Goal: Task Accomplishment & Management: Manage account settings

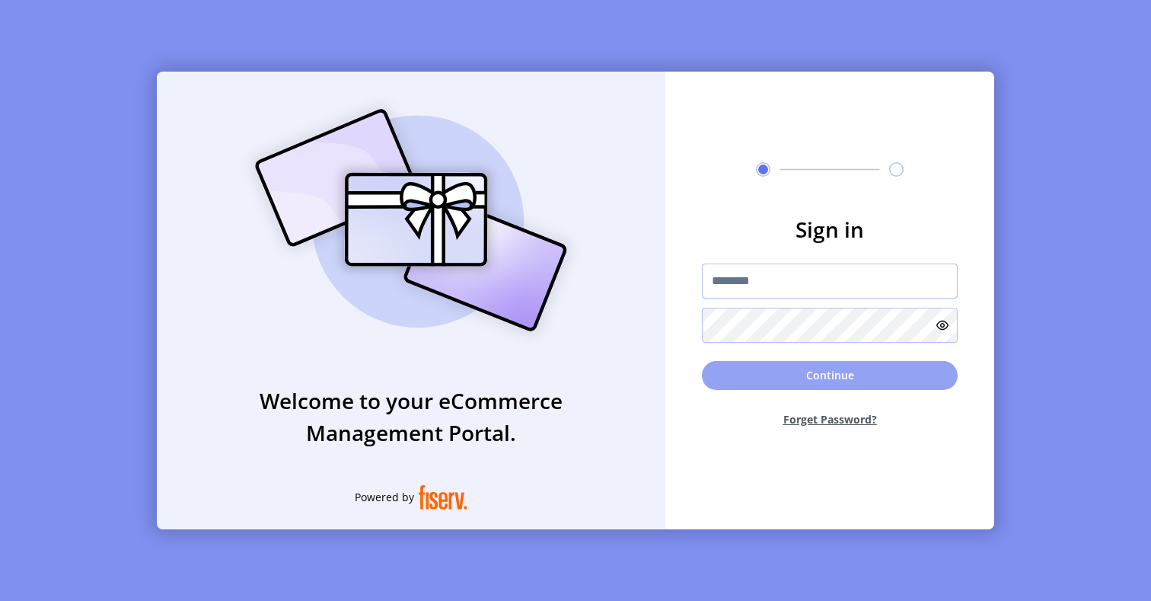
type input "**********"
click at [748, 364] on button "Continue" at bounding box center [830, 375] width 256 height 29
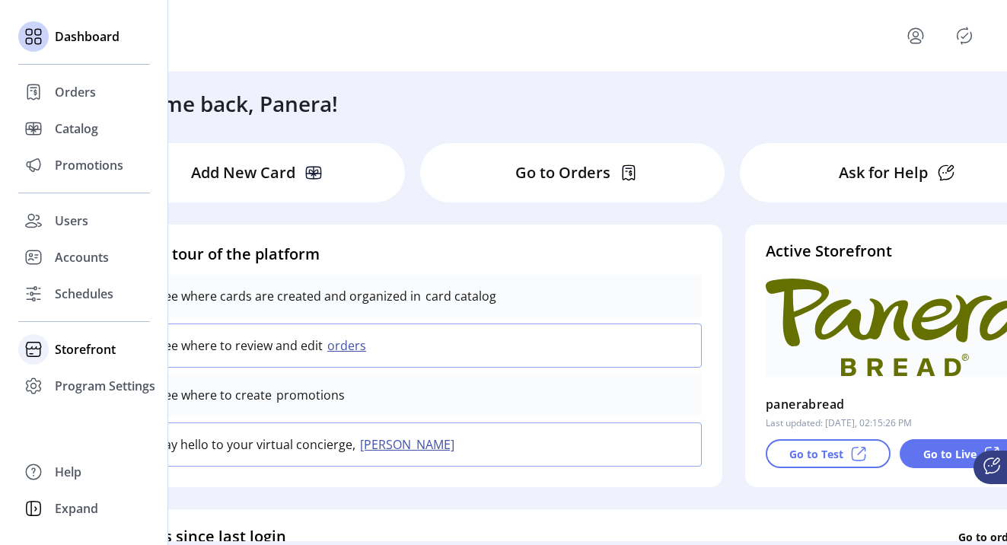
click at [53, 358] on div "Storefront" at bounding box center [84, 349] width 132 height 37
click at [83, 81] on div "Orders" at bounding box center [84, 92] width 132 height 37
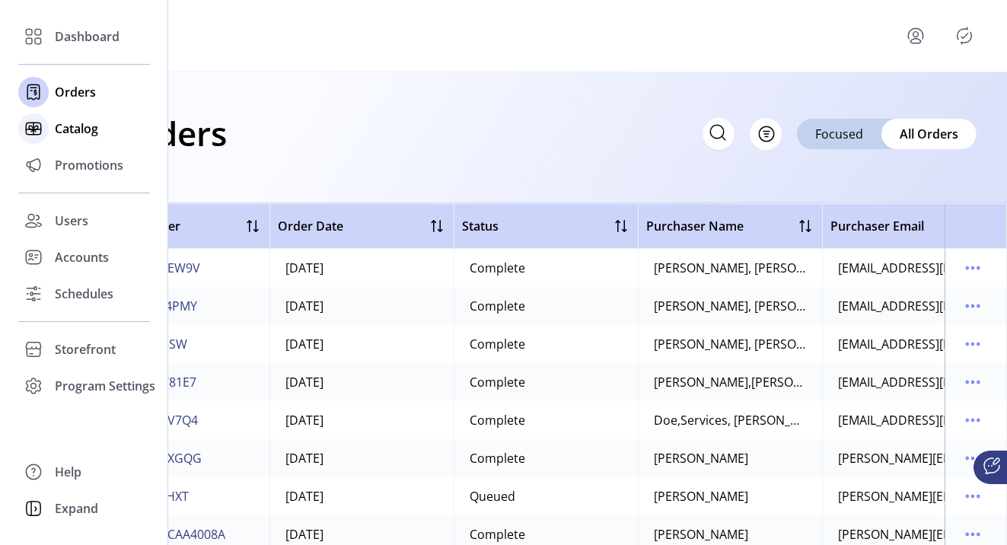
click at [85, 136] on span "Catalog" at bounding box center [76, 129] width 43 height 18
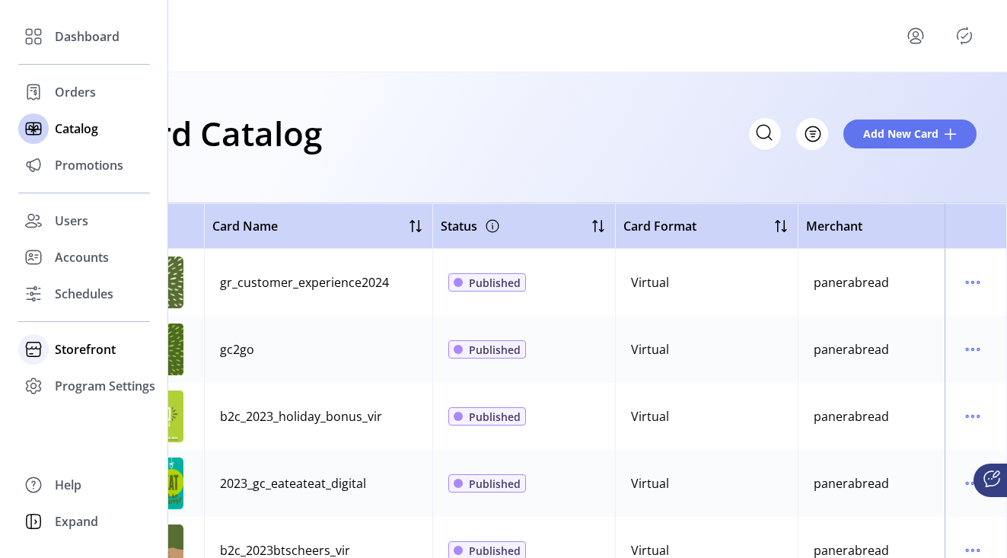
click at [56, 347] on span "Storefront" at bounding box center [85, 349] width 61 height 18
click at [72, 378] on span "Configuration" at bounding box center [95, 380] width 80 height 18
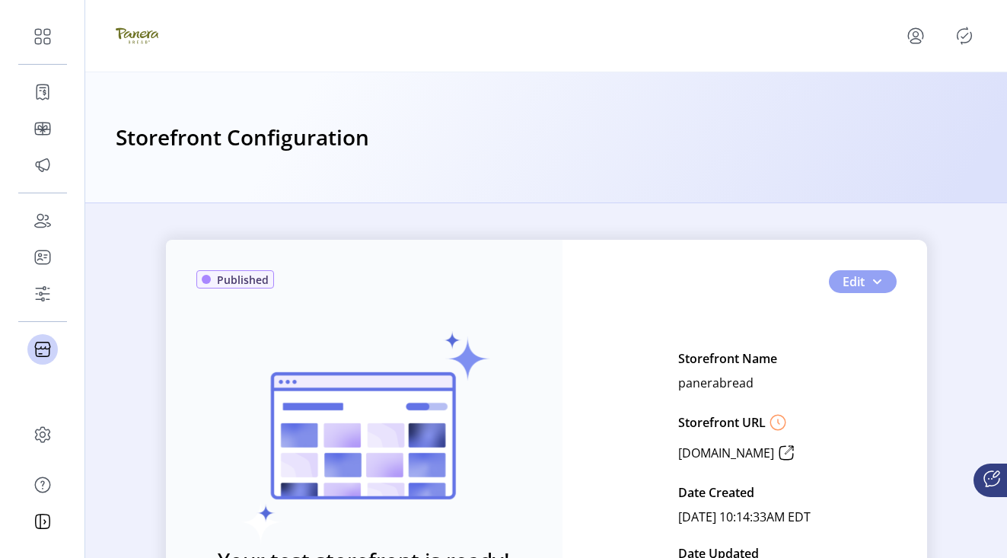
click at [834, 277] on button "Edit" at bounding box center [863, 281] width 68 height 23
click at [854, 285] on span "Edit" at bounding box center [854, 282] width 22 height 18
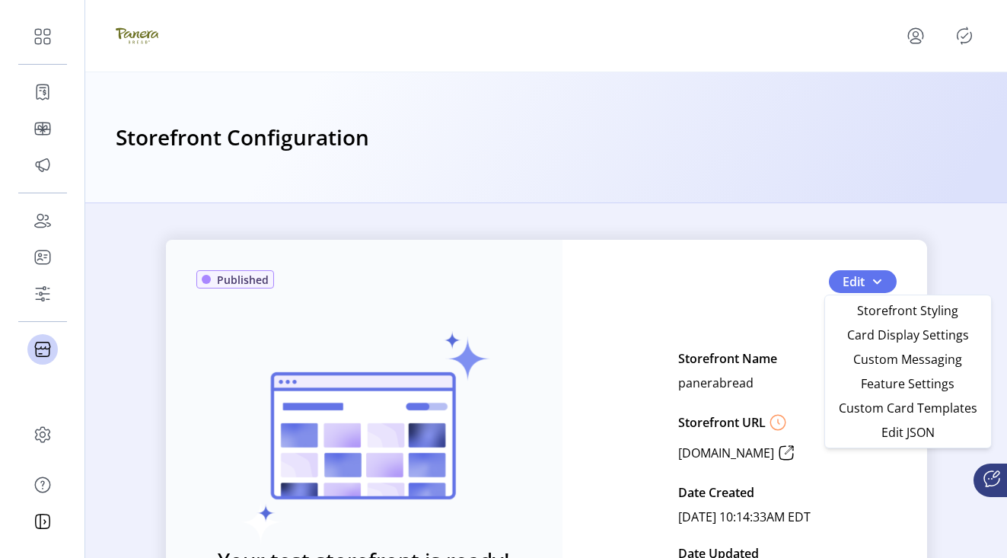
click at [796, 298] on div "Published Your test storefront is ready! View Test Storefront Edit Storefront N…" at bounding box center [546, 468] width 761 height 457
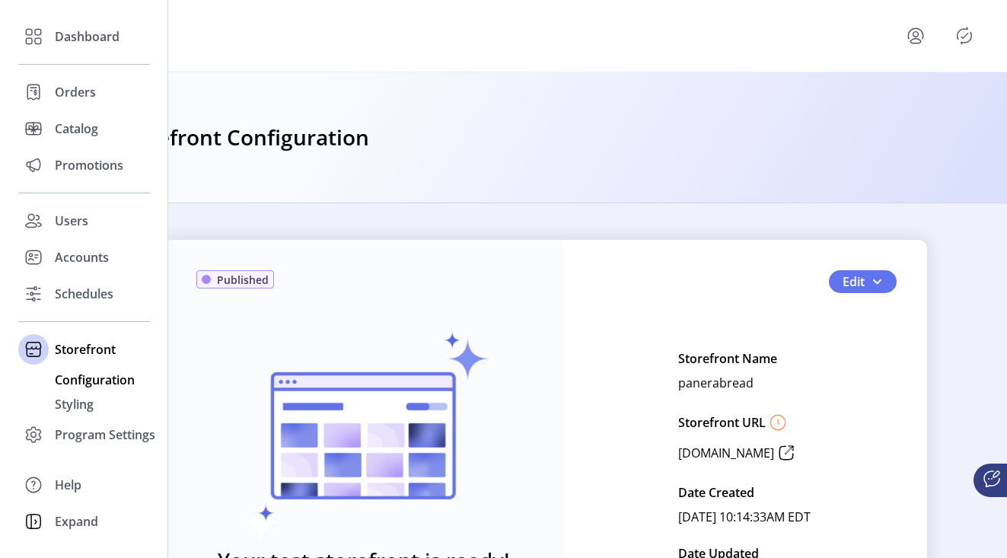
click at [79, 386] on span "Configuration" at bounding box center [95, 380] width 80 height 18
click at [84, 381] on span "Configuration" at bounding box center [95, 380] width 80 height 18
click at [97, 381] on span "Configuration" at bounding box center [95, 380] width 80 height 18
click at [127, 383] on span "Configuration" at bounding box center [95, 380] width 80 height 18
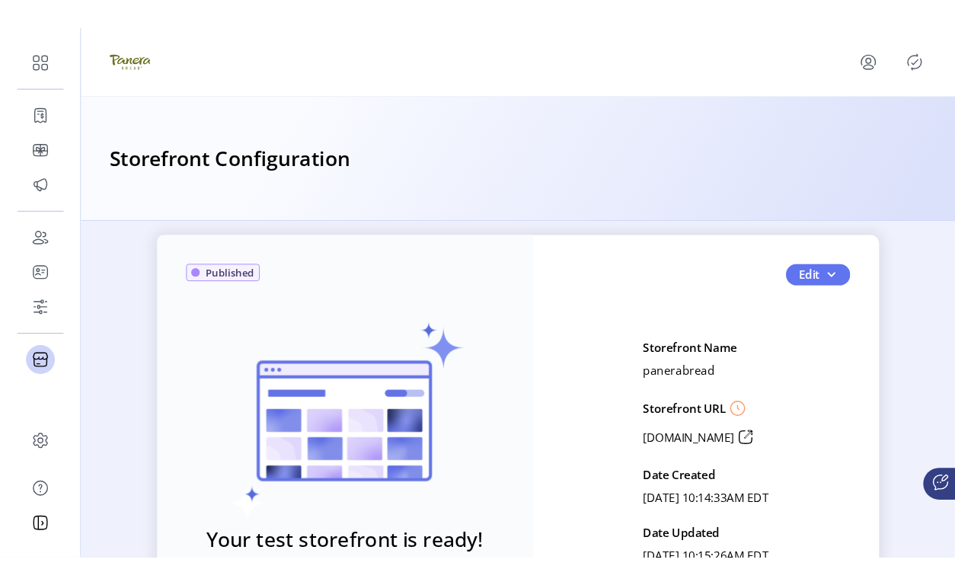
scroll to position [21, 0]
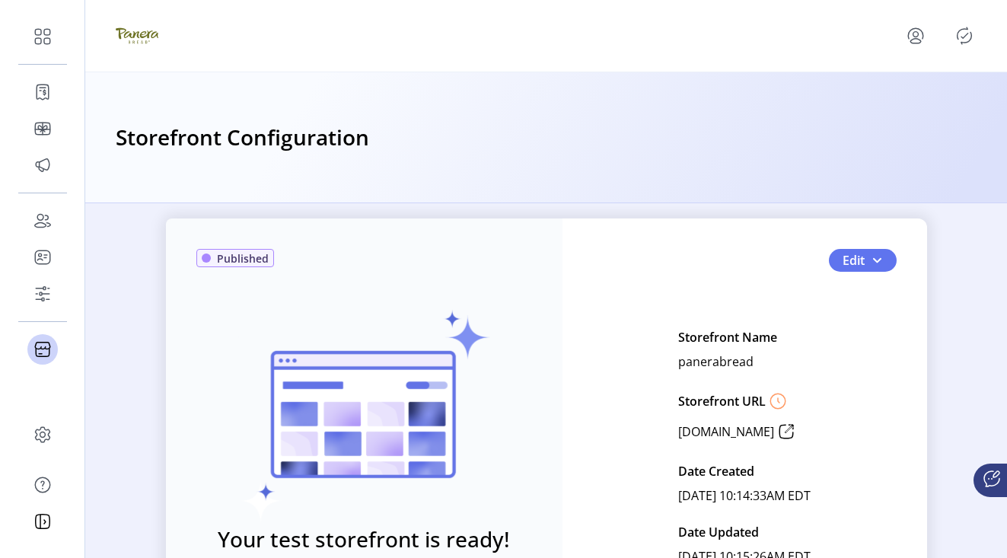
click at [218, 263] on span "Published" at bounding box center [243, 258] width 52 height 16
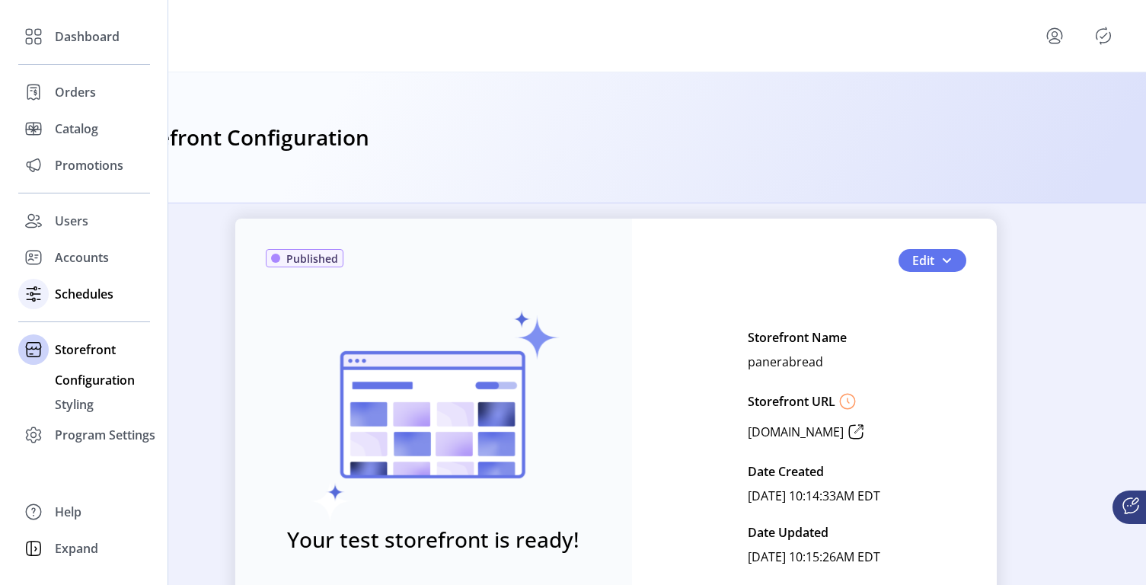
click at [68, 293] on span "Schedules" at bounding box center [84, 294] width 59 height 18
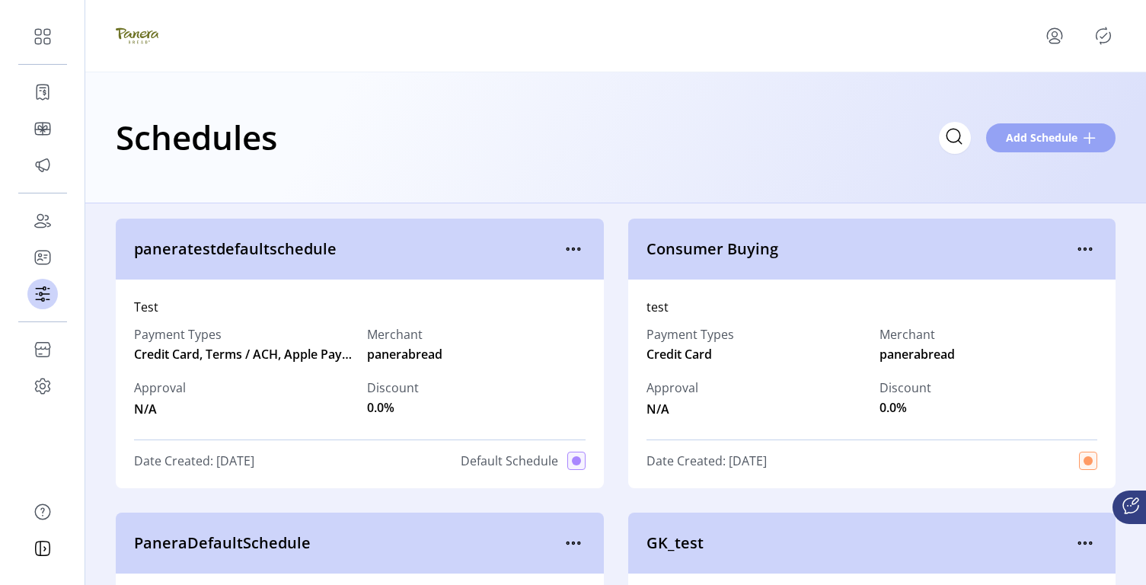
click at [1072, 130] on span "Add Schedule" at bounding box center [1042, 137] width 72 height 16
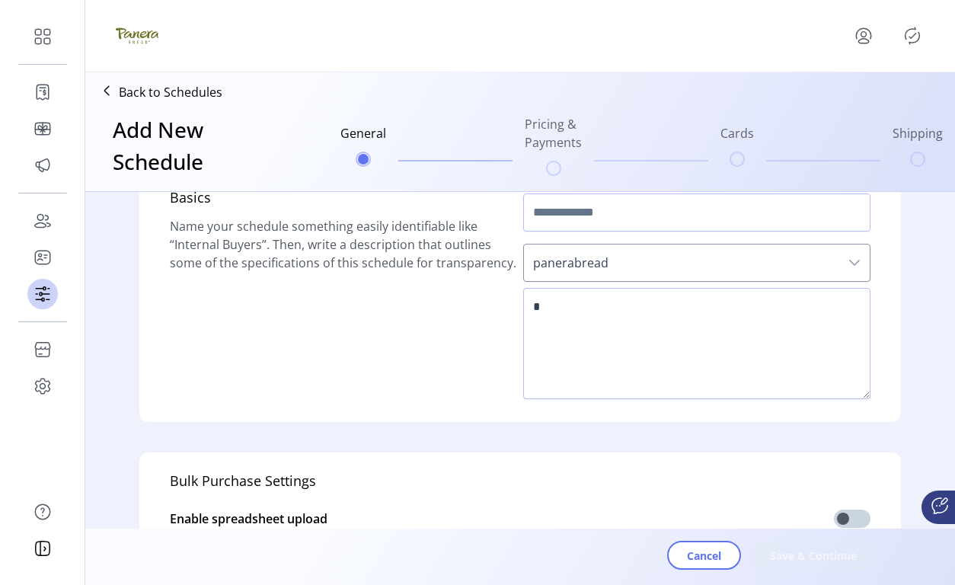
scroll to position [41, 0]
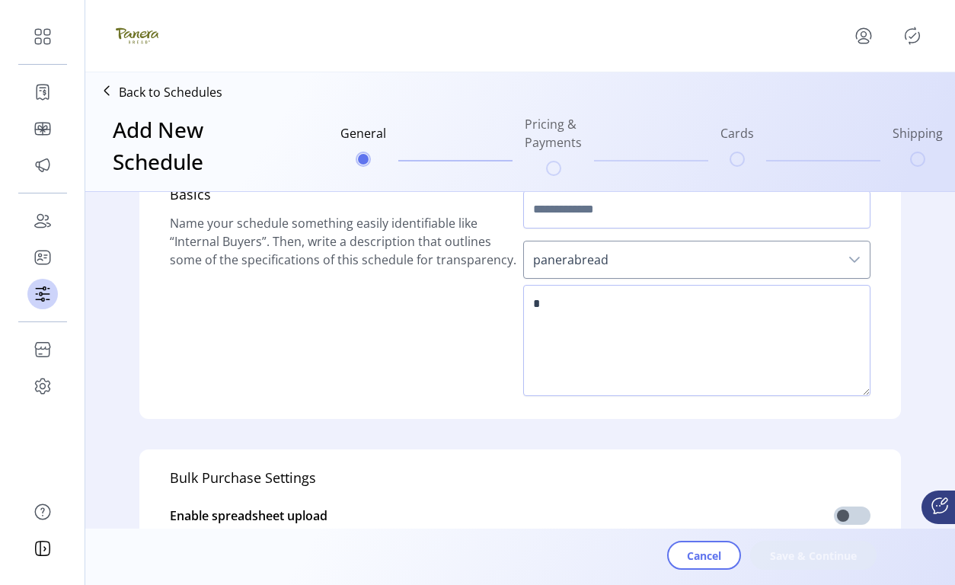
click at [129, 94] on p "Back to Schedules" at bounding box center [171, 92] width 104 height 18
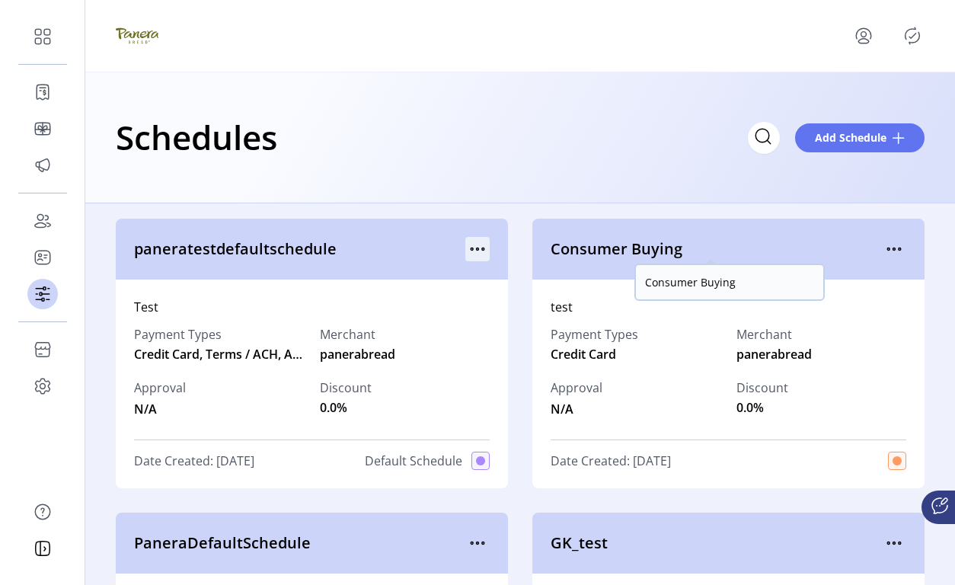
drag, startPoint x: 592, startPoint y: 241, endPoint x: 474, endPoint y: 250, distance: 118.4
click at [477, 250] on icon "menu" at bounding box center [478, 249] width 2 height 2
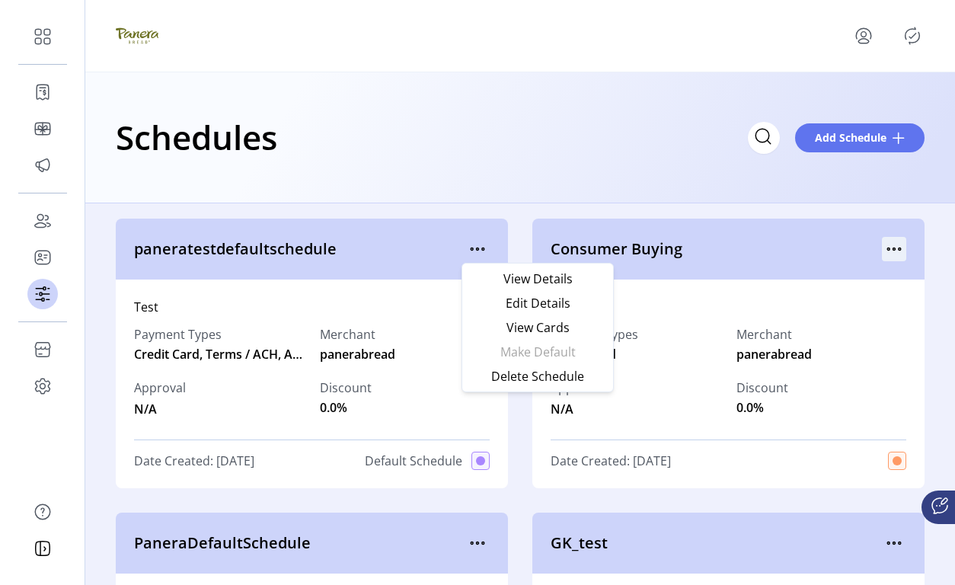
click at [885, 238] on icon "menu" at bounding box center [894, 249] width 24 height 24
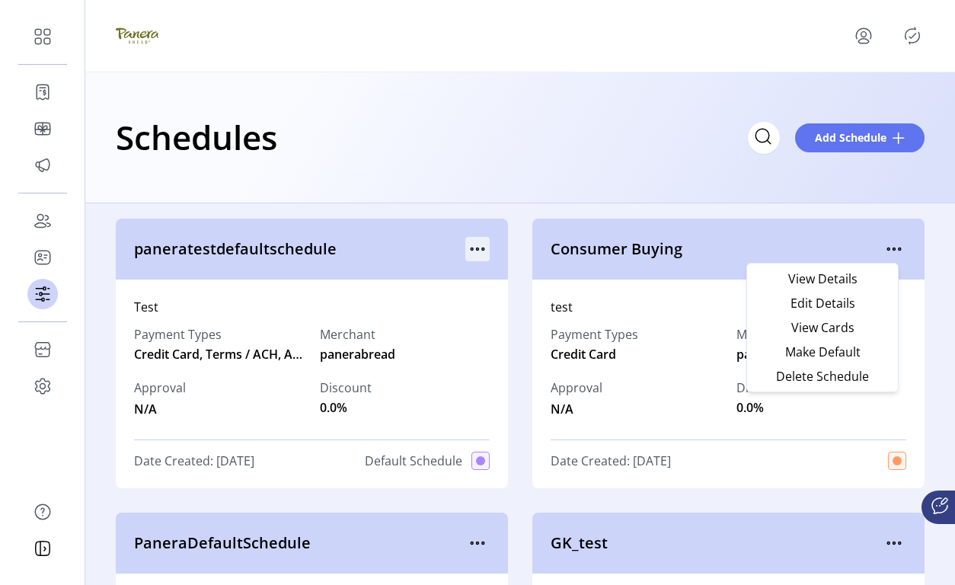
click at [475, 248] on icon "menu" at bounding box center [477, 249] width 24 height 24
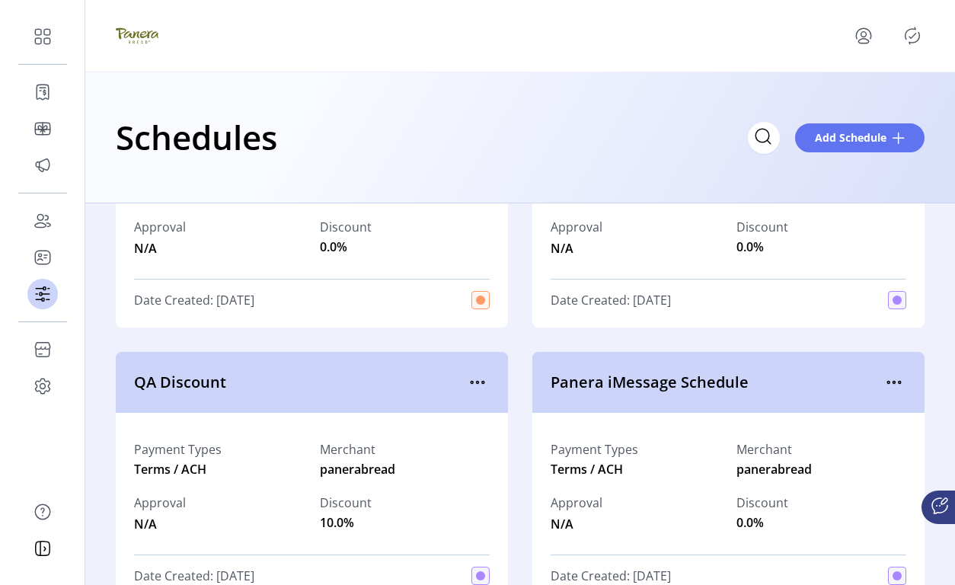
scroll to position [272, 0]
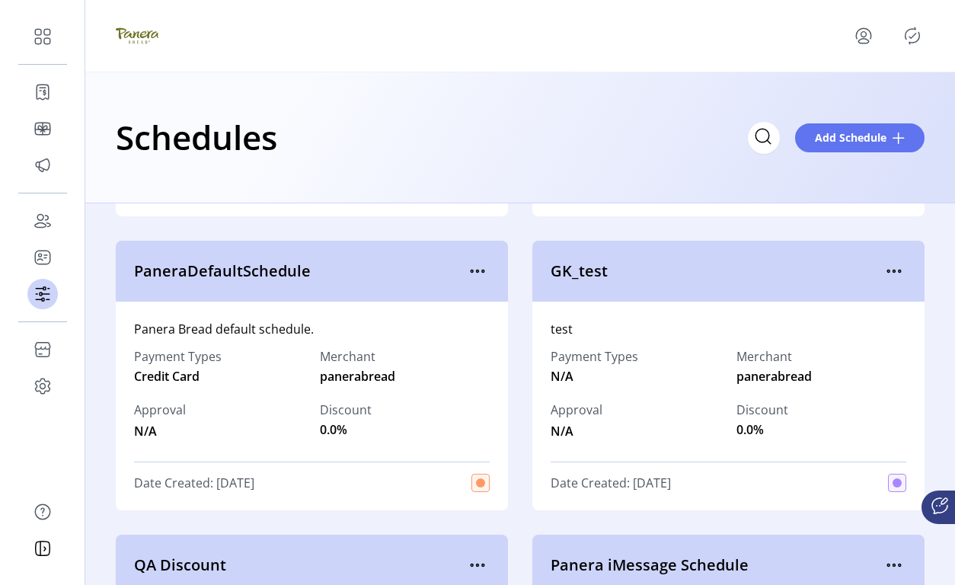
click at [475, 279] on icon "menu" at bounding box center [477, 271] width 24 height 24
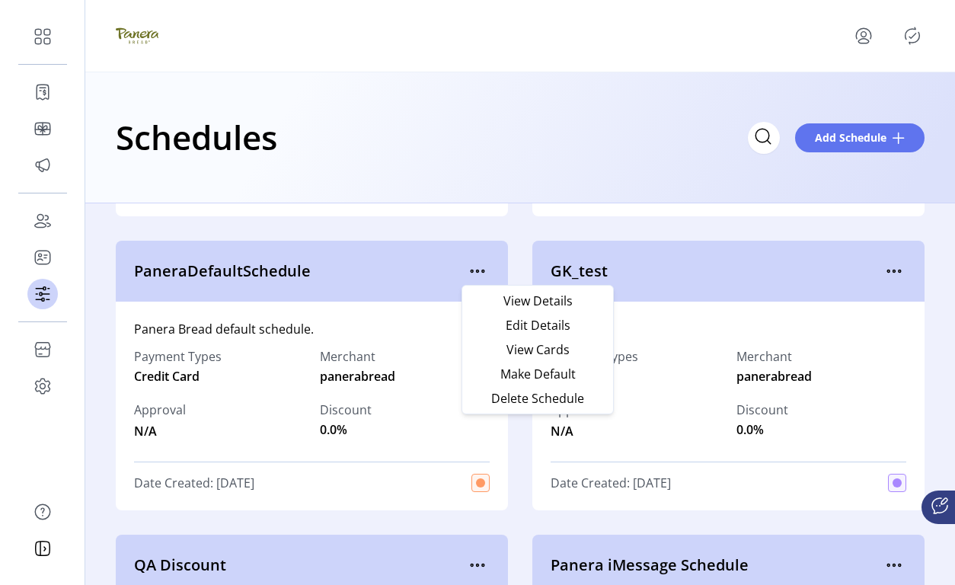
click at [687, 293] on div "GK_test" at bounding box center [728, 271] width 392 height 61
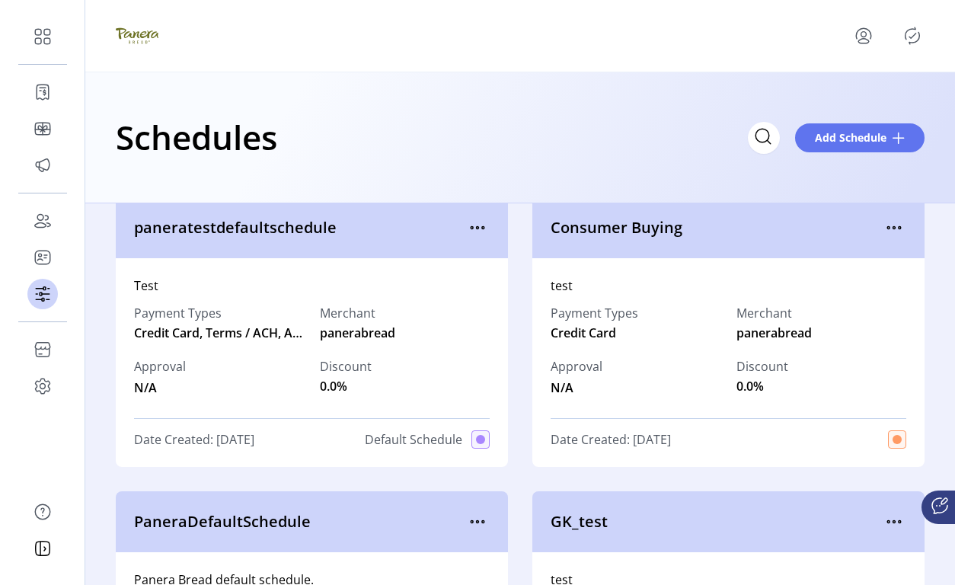
scroll to position [0, 0]
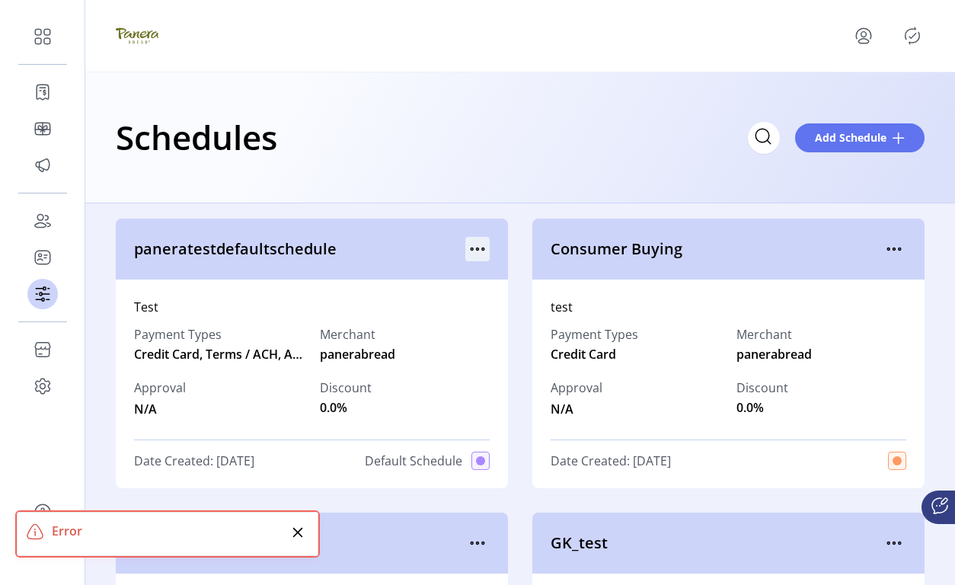
click at [478, 251] on icon "menu" at bounding box center [477, 249] width 24 height 24
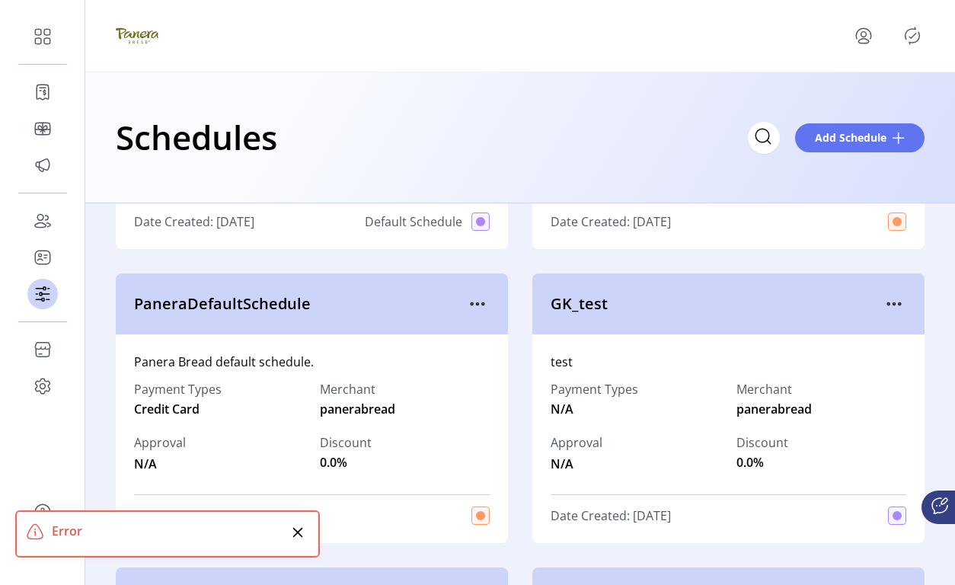
scroll to position [262, 0]
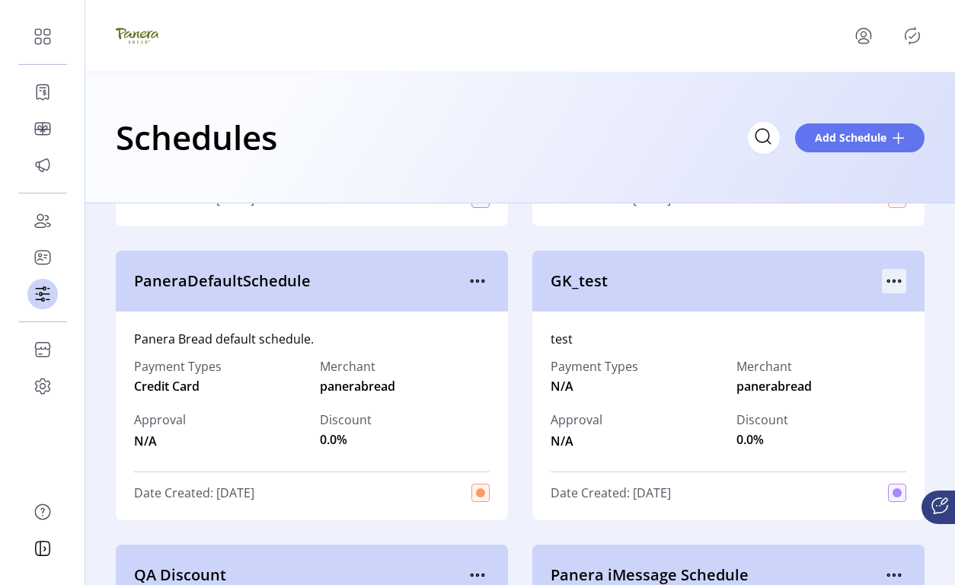
click at [882, 282] on icon "menu" at bounding box center [894, 281] width 24 height 24
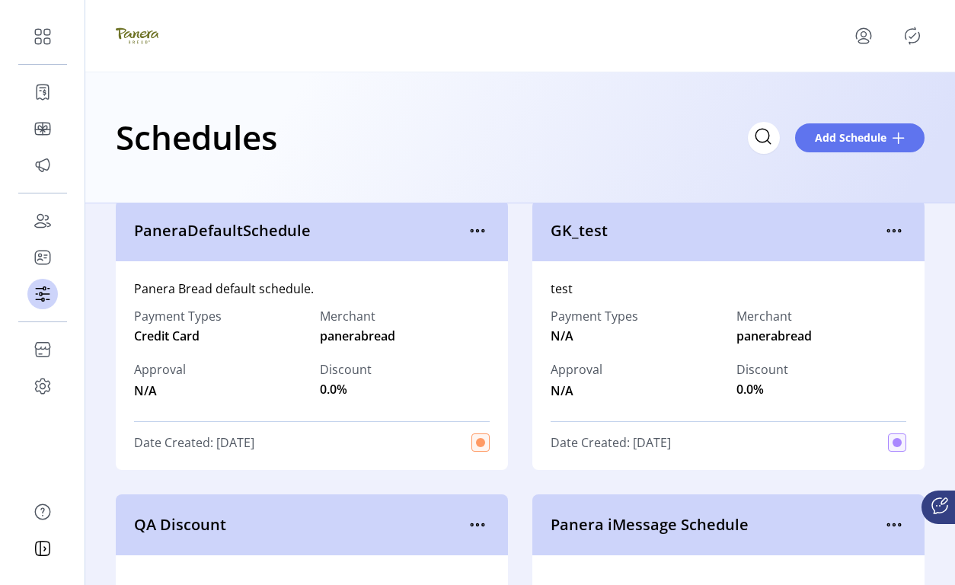
scroll to position [287, 0]
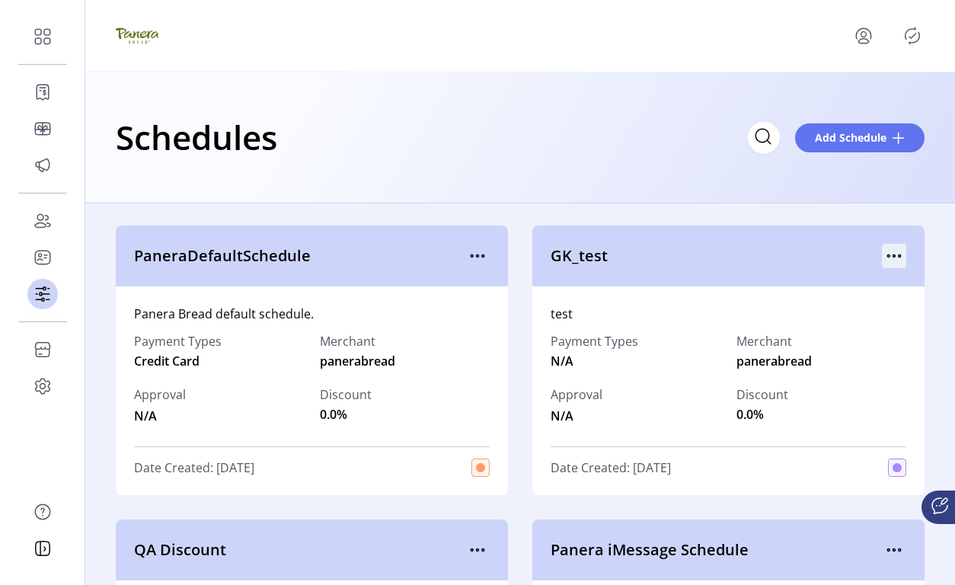
click at [882, 258] on icon "menu" at bounding box center [894, 256] width 24 height 24
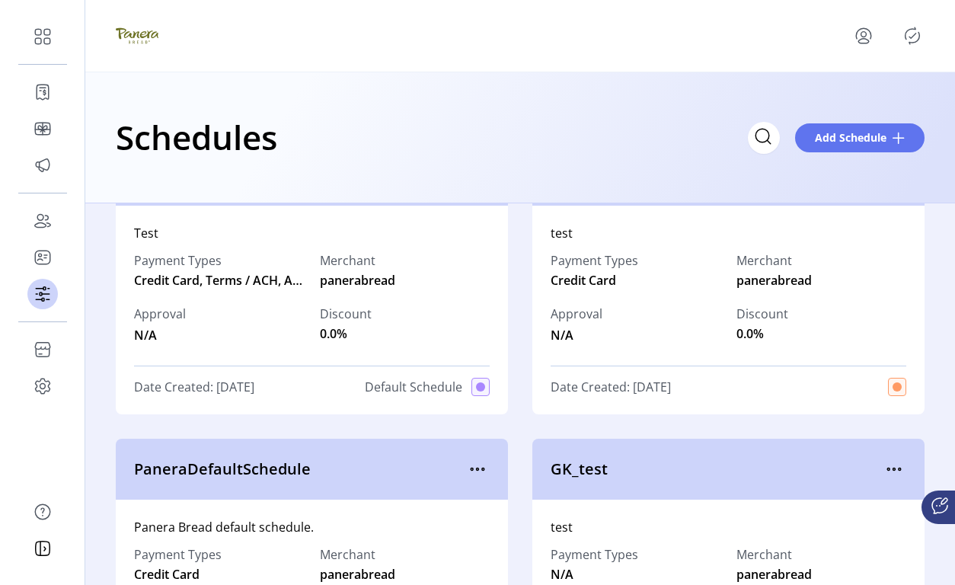
scroll to position [0, 0]
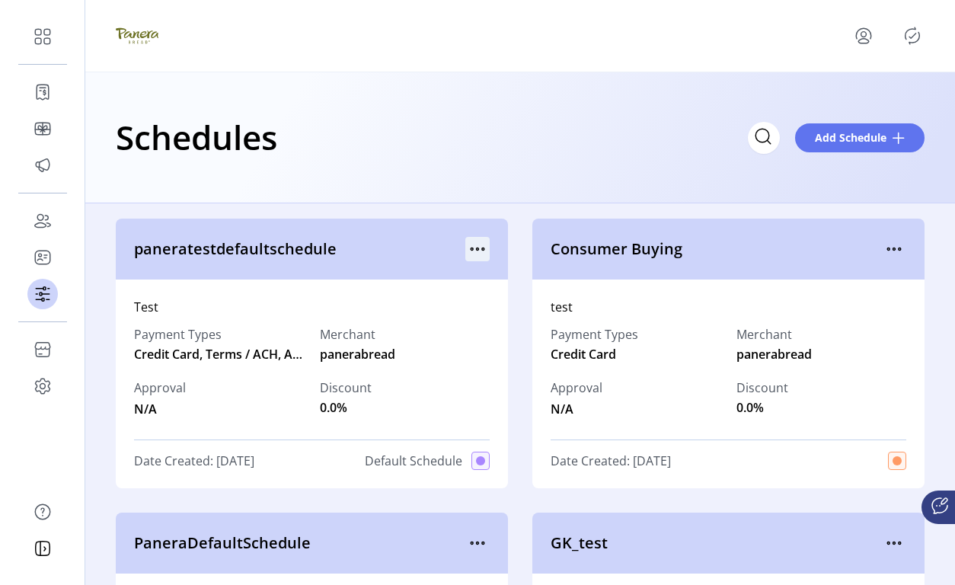
click at [477, 257] on icon "menu" at bounding box center [477, 249] width 24 height 24
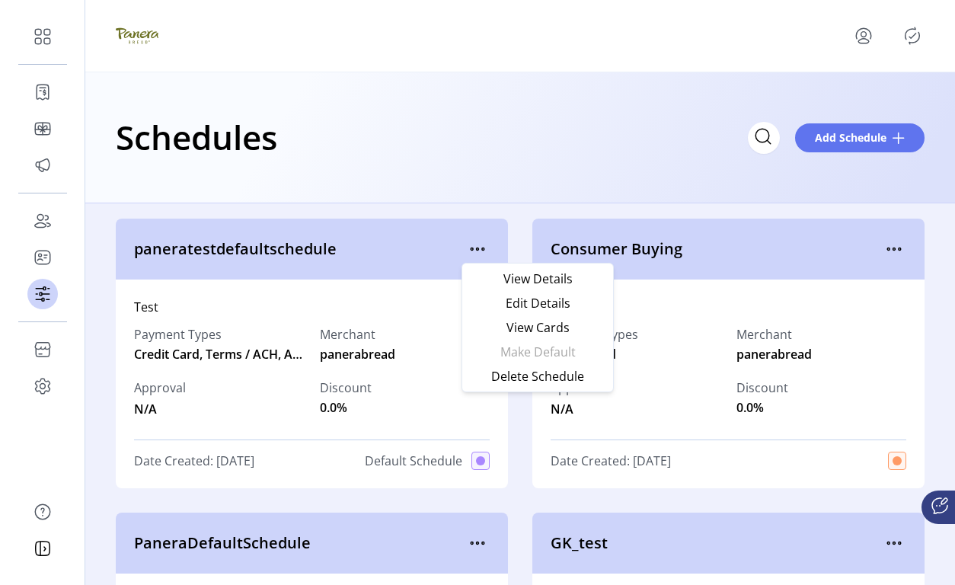
click at [821, 254] on span "Consumer Buying" at bounding box center [715, 249] width 331 height 23
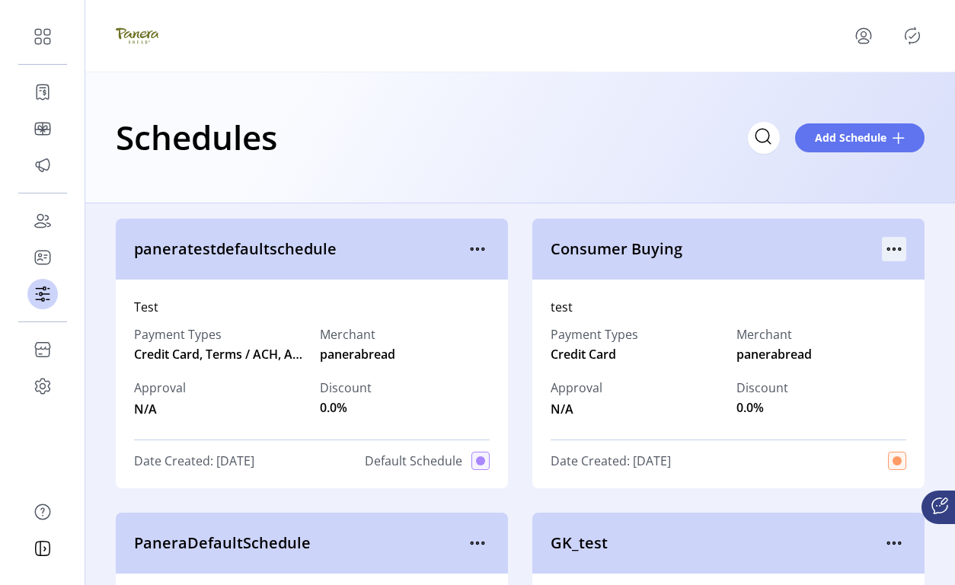
click at [882, 249] on icon "menu" at bounding box center [894, 249] width 24 height 24
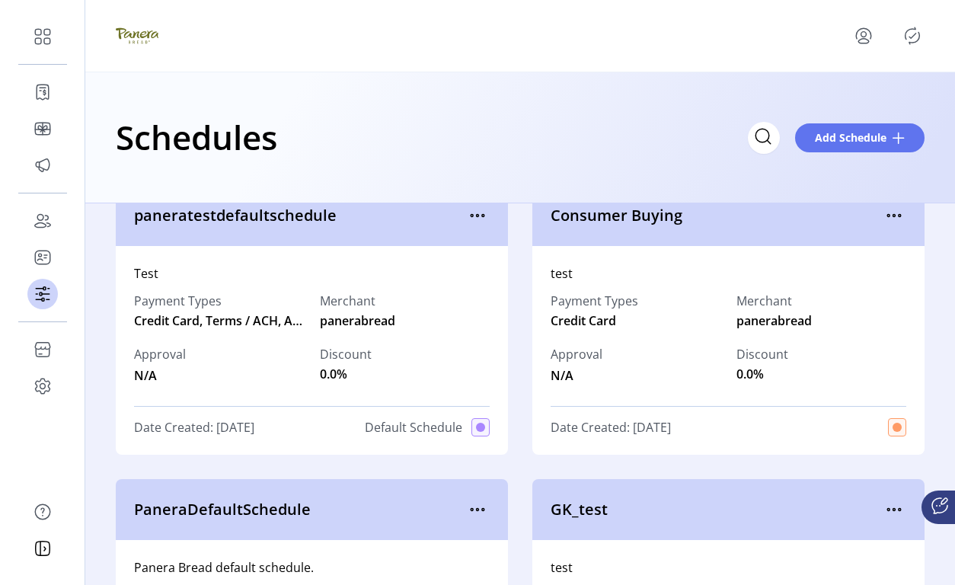
scroll to position [27, 0]
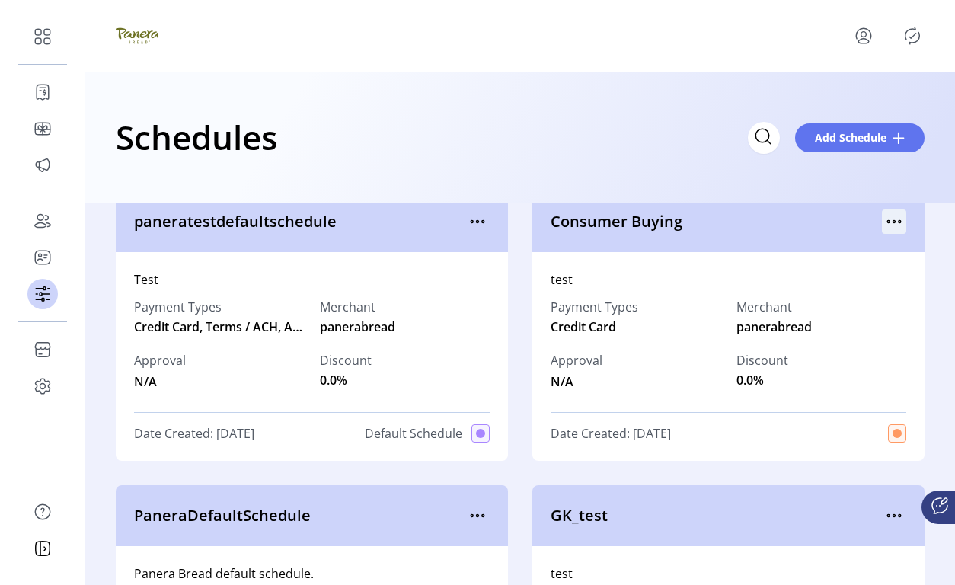
click at [882, 223] on icon "menu" at bounding box center [894, 221] width 24 height 24
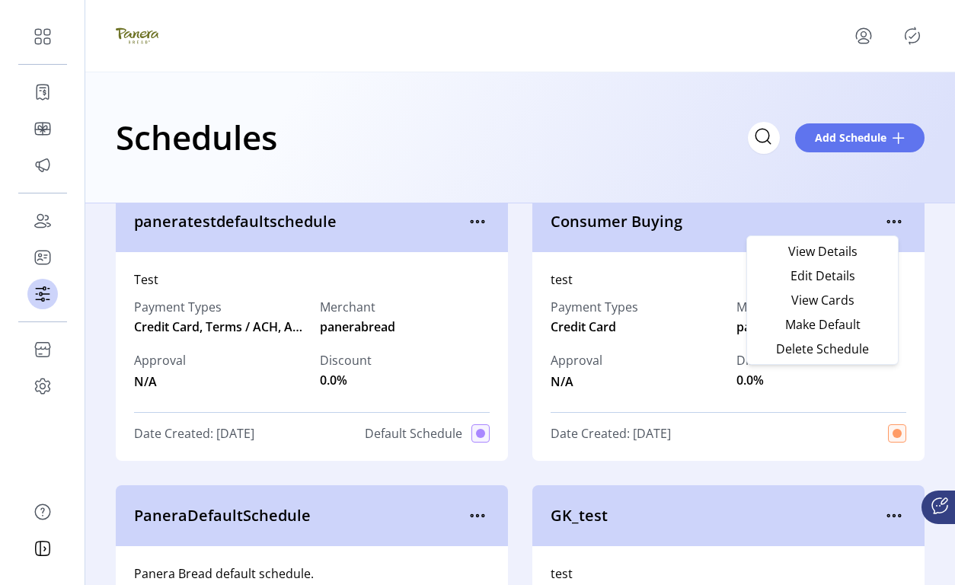
click at [818, 460] on div "test Payment Types Credit Card Merchant panerabread Approval N/A Discount 0.0% …" at bounding box center [728, 356] width 392 height 209
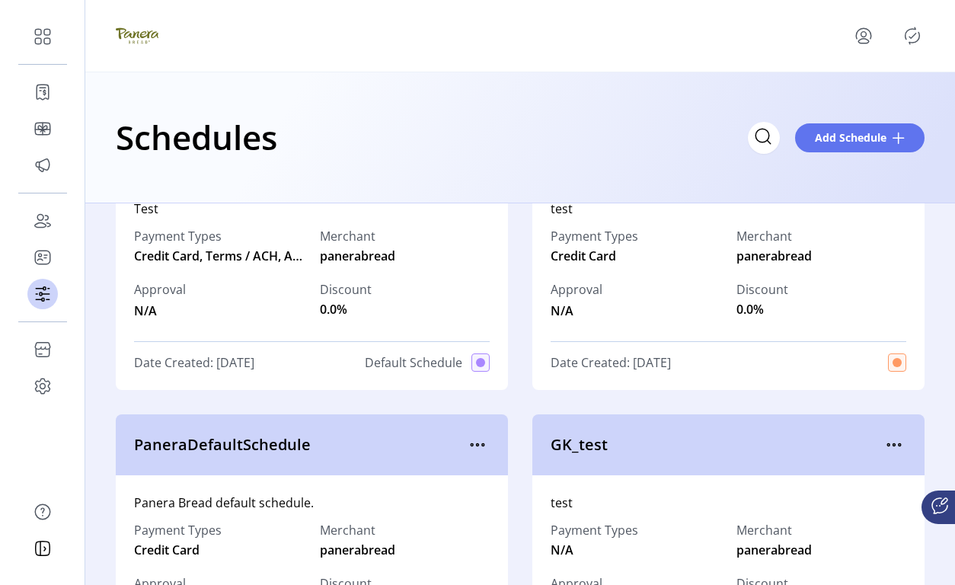
scroll to position [122, 0]
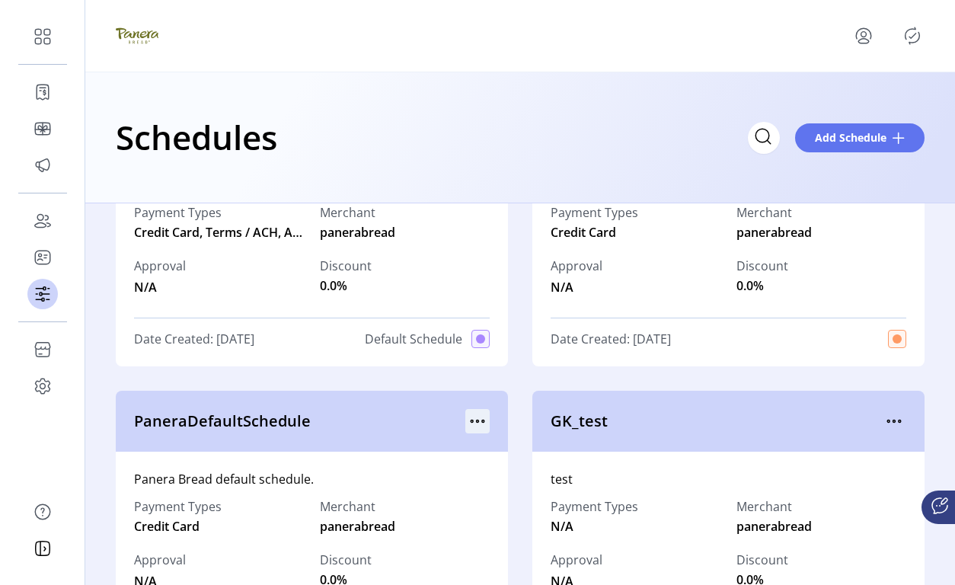
click at [469, 416] on icon "menu" at bounding box center [477, 421] width 24 height 24
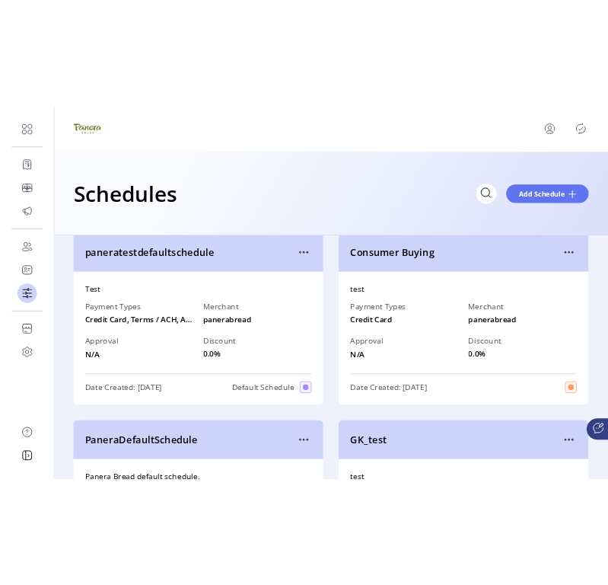
scroll to position [0, 0]
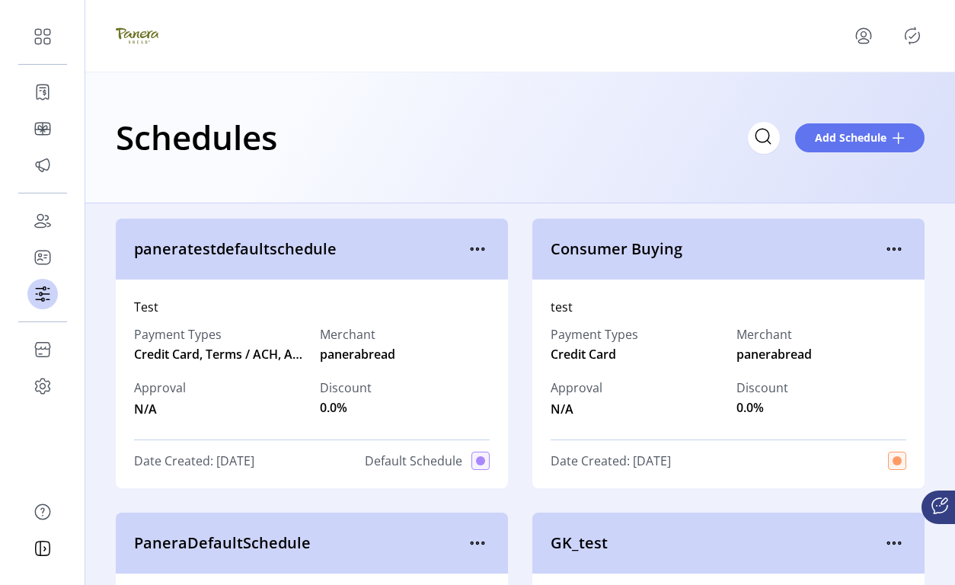
drag, startPoint x: 504, startPoint y: 379, endPoint x: 909, endPoint y: 42, distance: 527.0
click at [909, 42] on icon "Publisher Panel" at bounding box center [912, 35] width 14 height 17
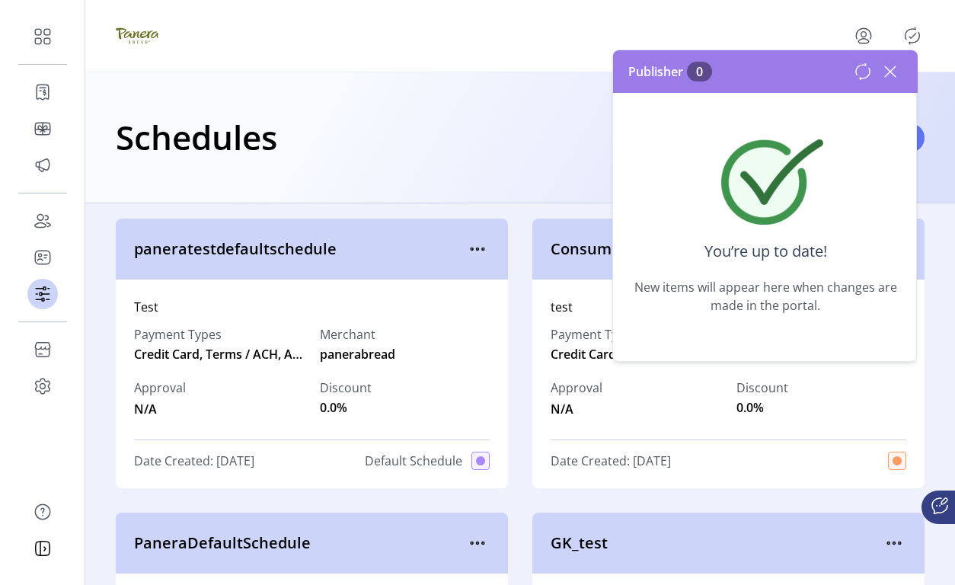
click at [579, 415] on span "N/A" at bounding box center [576, 407] width 52 height 21
click at [885, 72] on icon at bounding box center [890, 71] width 24 height 24
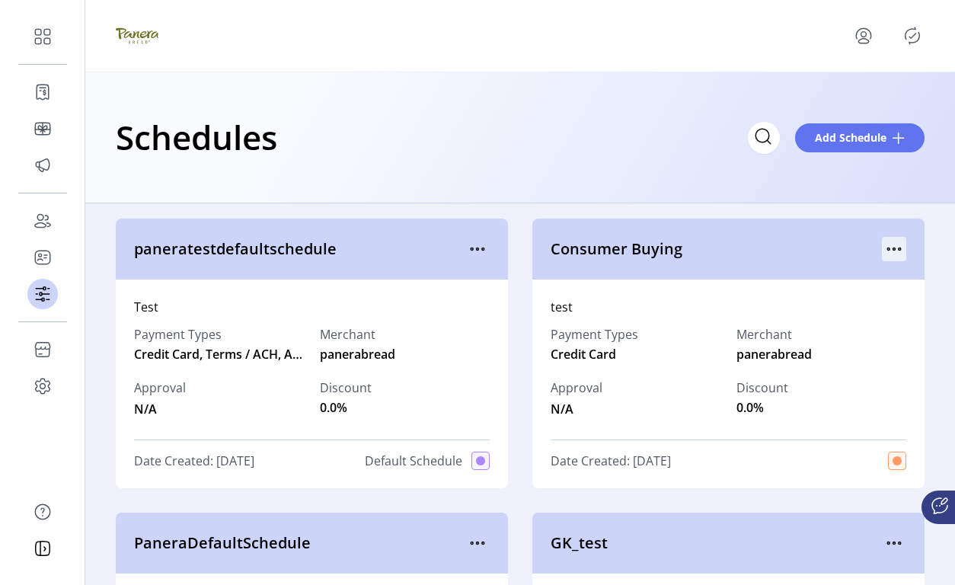
click at [885, 250] on icon "menu" at bounding box center [894, 249] width 24 height 24
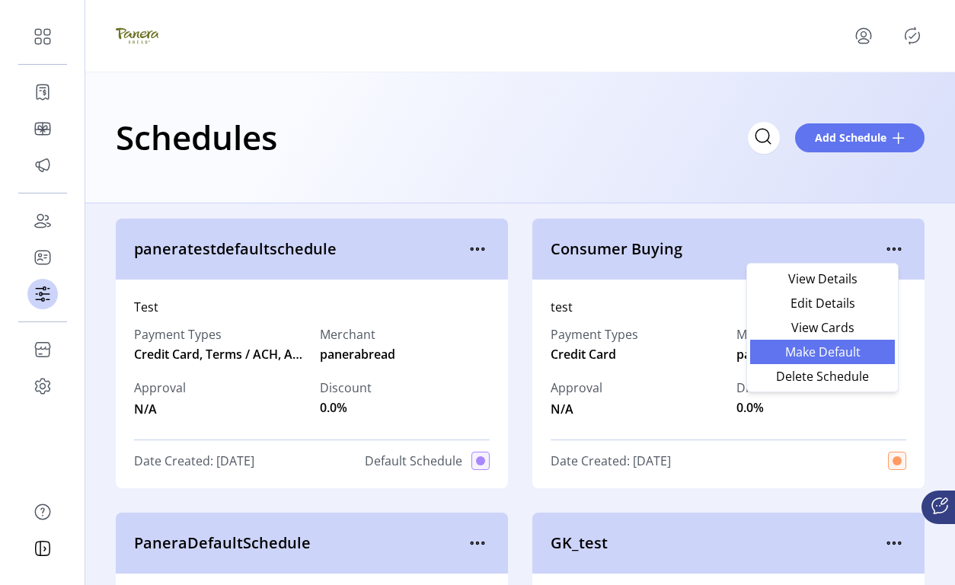
click at [856, 346] on span "Make Default" at bounding box center [822, 352] width 126 height 12
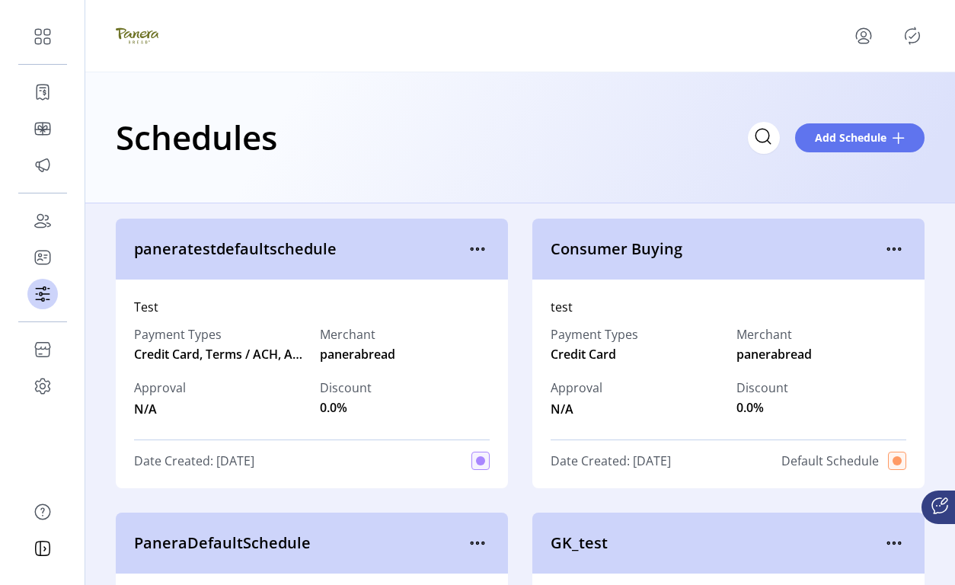
click at [914, 29] on icon "Publisher Panel" at bounding box center [912, 35] width 14 height 17
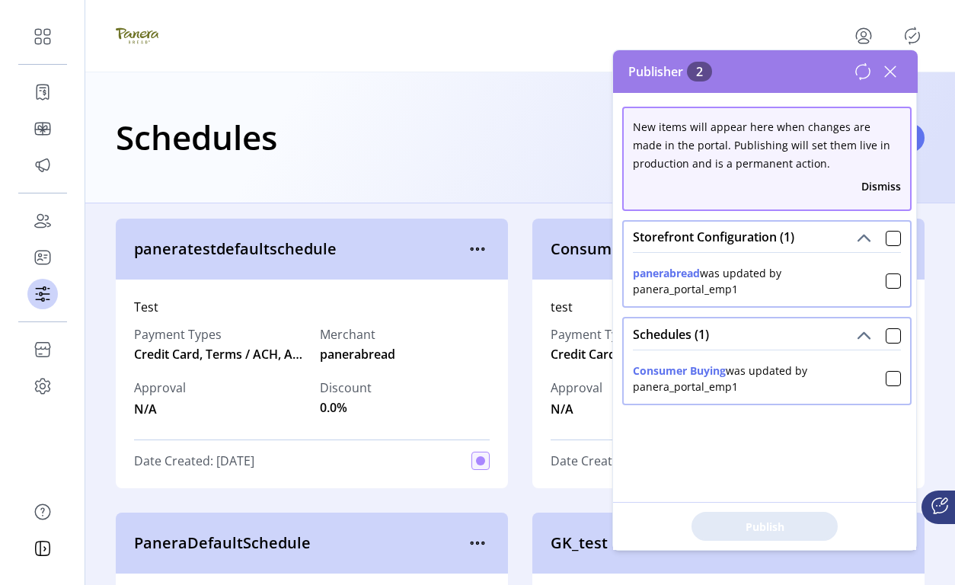
click at [561, 365] on div "Payment Types Credit Card Merchant panerabread Approval N/A Discount 0.0%" at bounding box center [728, 371] width 356 height 111
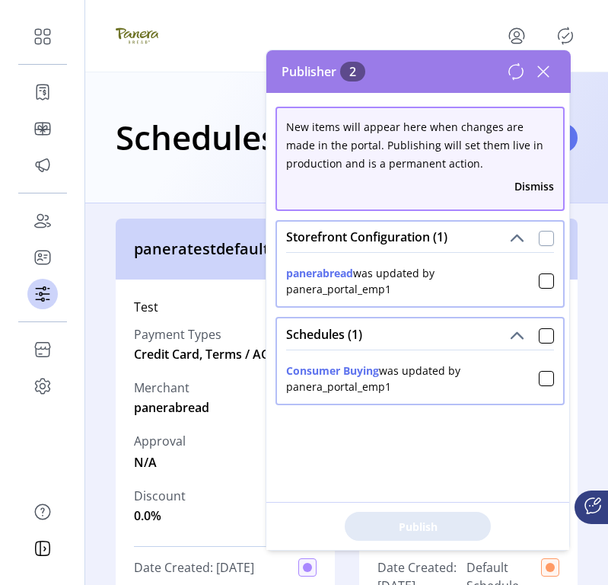
click at [539, 235] on div at bounding box center [546, 238] width 15 height 15
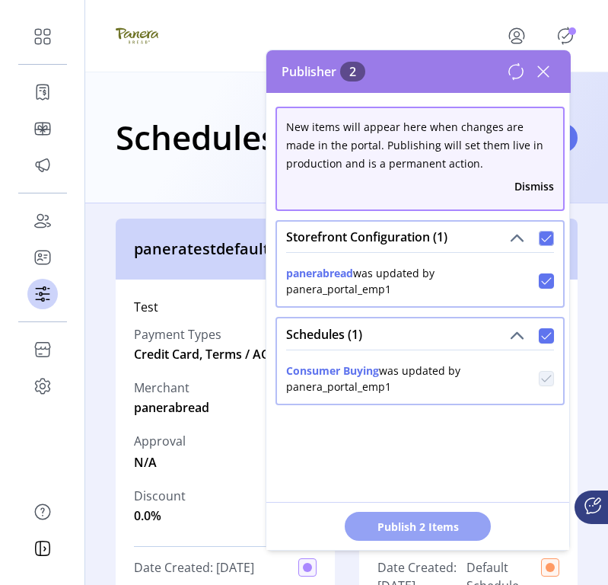
click at [429, 520] on span "Publish 2 Items" at bounding box center [418, 526] width 107 height 16
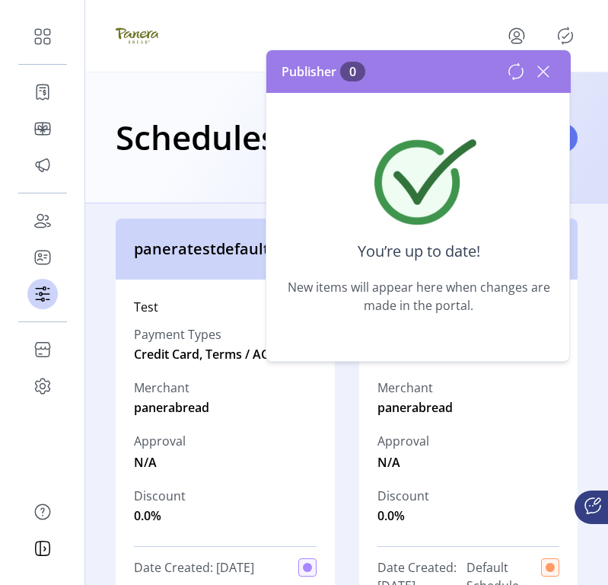
click at [544, 69] on icon at bounding box center [543, 71] width 24 height 24
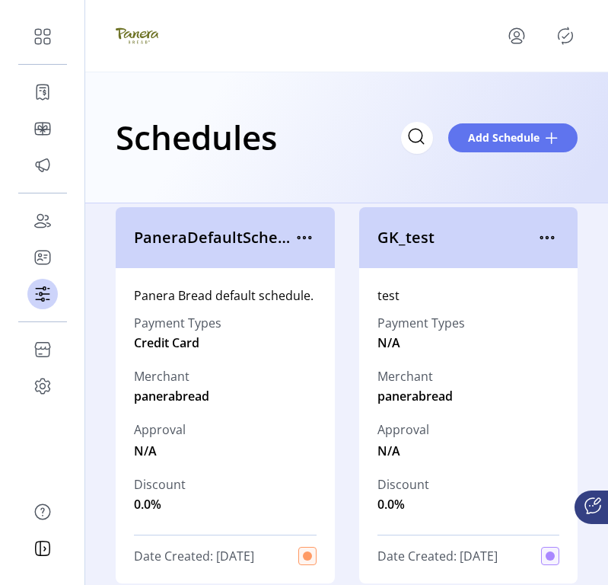
scroll to position [426, 0]
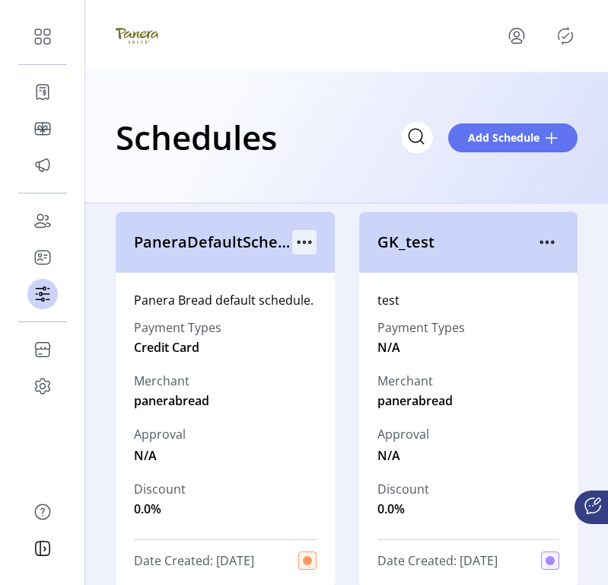
click at [295, 245] on icon "menu" at bounding box center [304, 242] width 24 height 24
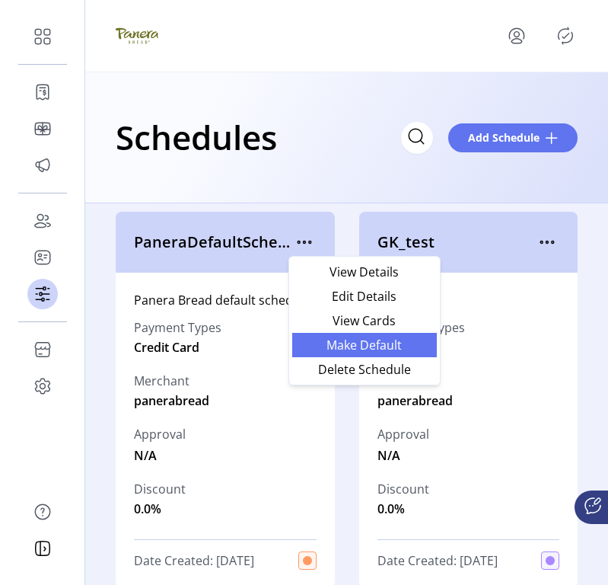
click at [336, 336] on link "Make Default" at bounding box center [364, 345] width 145 height 24
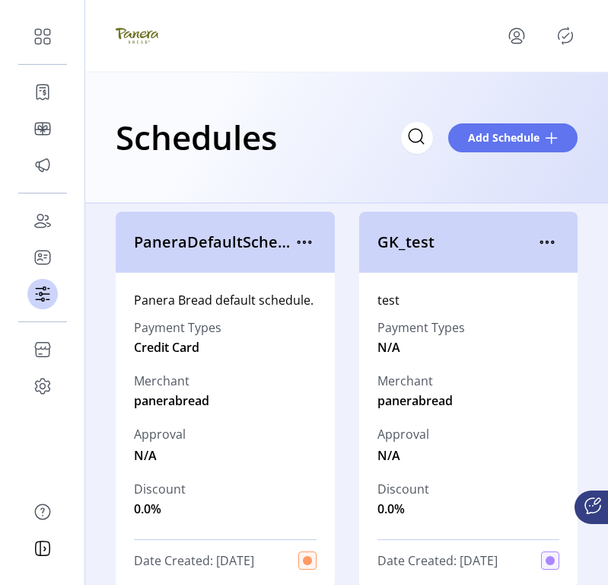
scroll to position [407, 0]
click at [563, 37] on icon "Publisher Panel" at bounding box center [566, 35] width 7 height 5
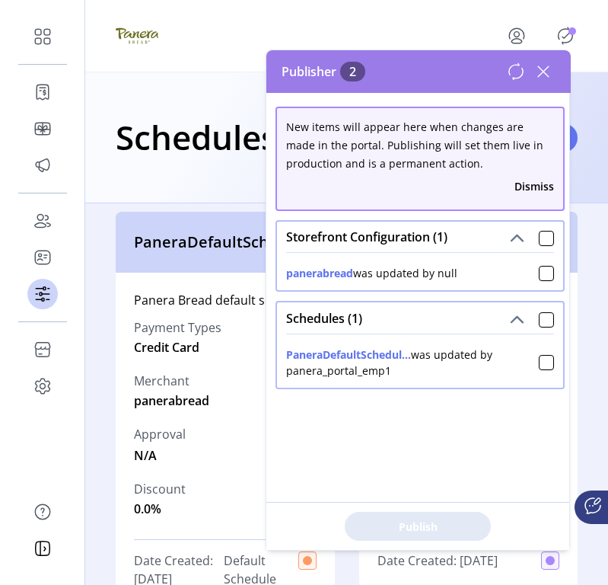
click at [536, 75] on icon at bounding box center [543, 71] width 24 height 24
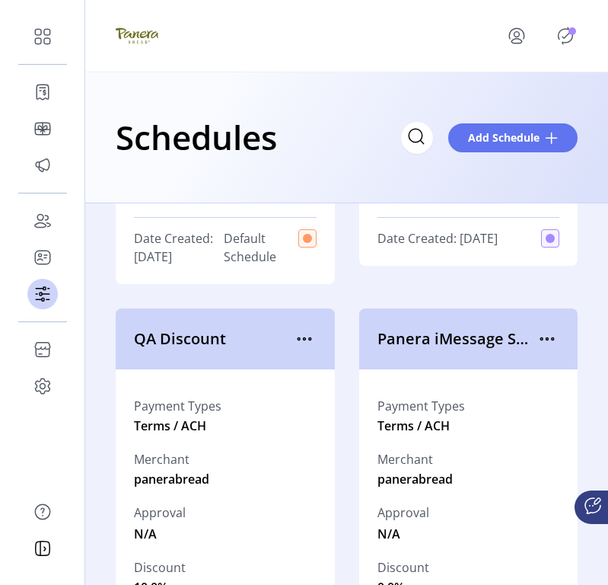
scroll to position [762, 0]
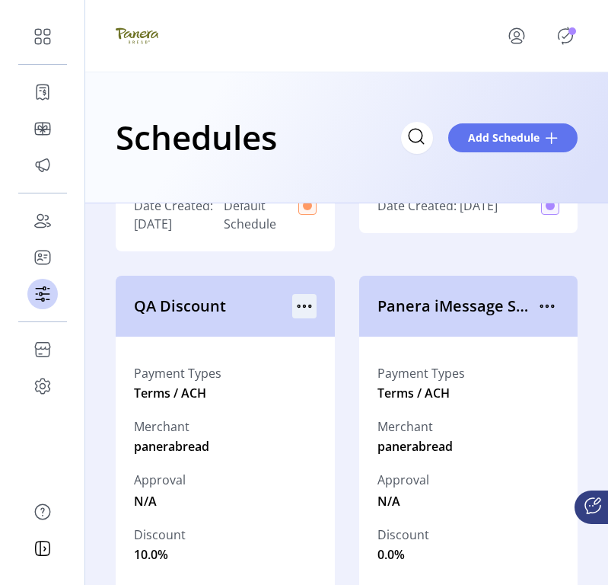
click at [304, 307] on icon "menu" at bounding box center [304, 306] width 24 height 24
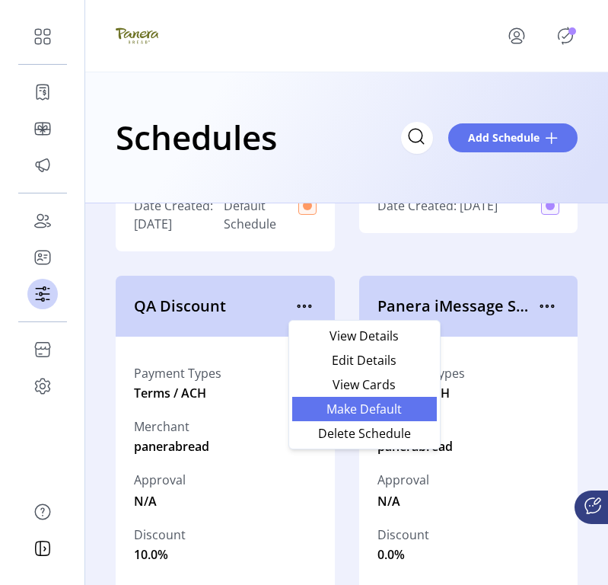
click at [320, 404] on span "Make Default" at bounding box center [364, 409] width 126 height 12
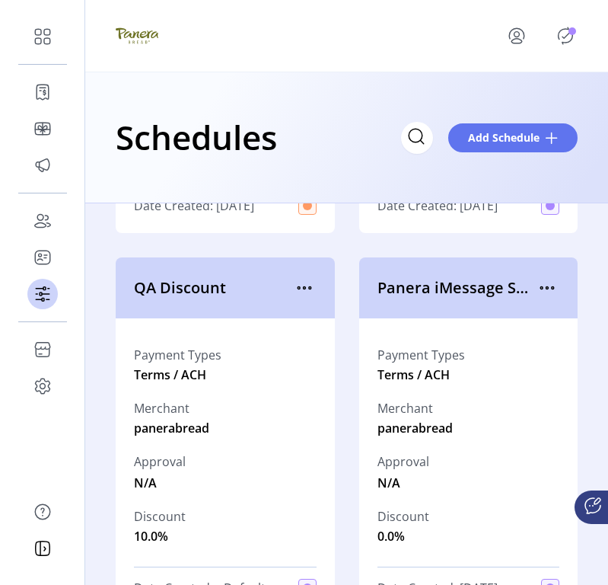
click at [562, 40] on icon "Publisher Panel" at bounding box center [565, 36] width 24 height 24
